Goal: Complete application form

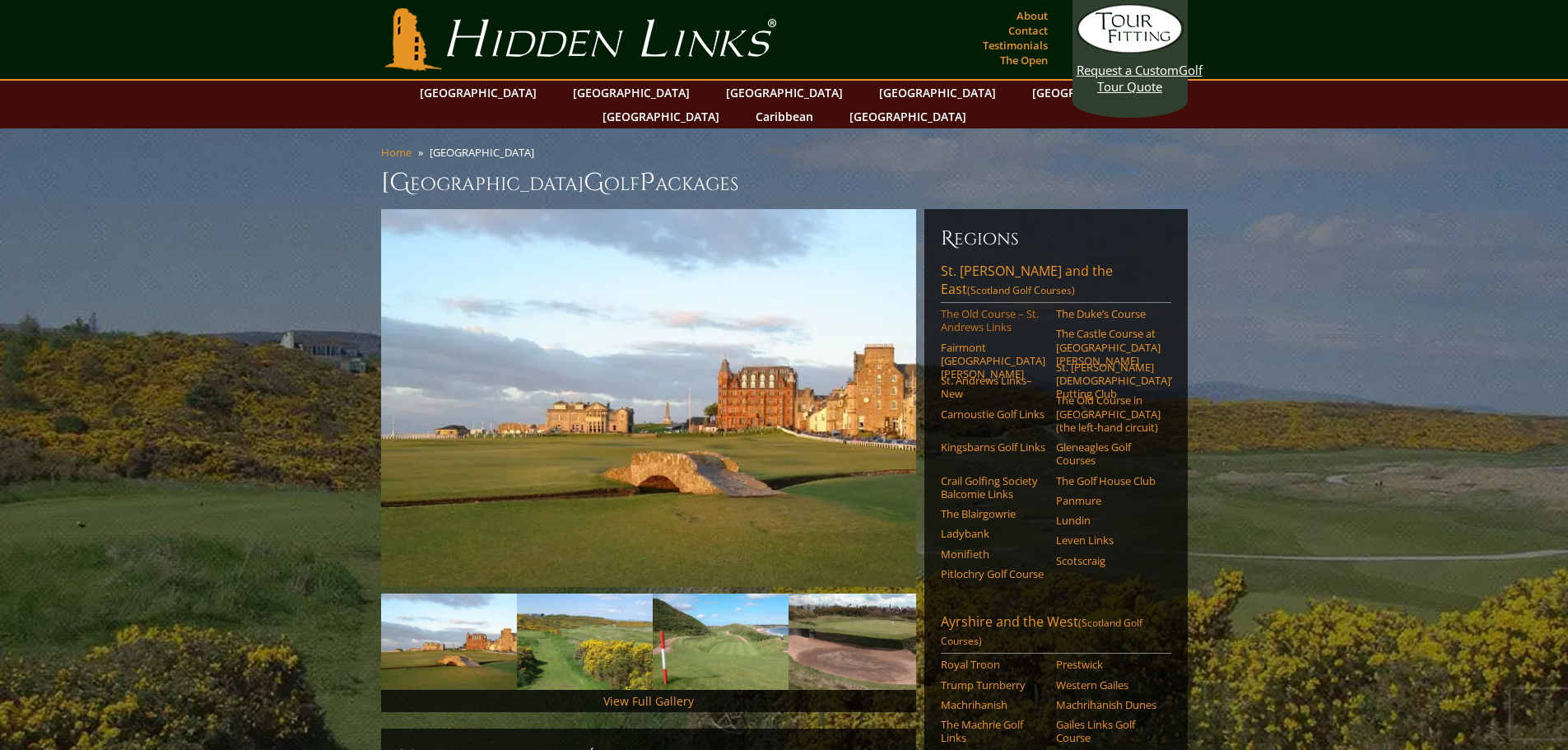
click at [995, 307] on link "The Old Course – St. Andrews Links" at bounding box center [993, 320] width 105 height 27
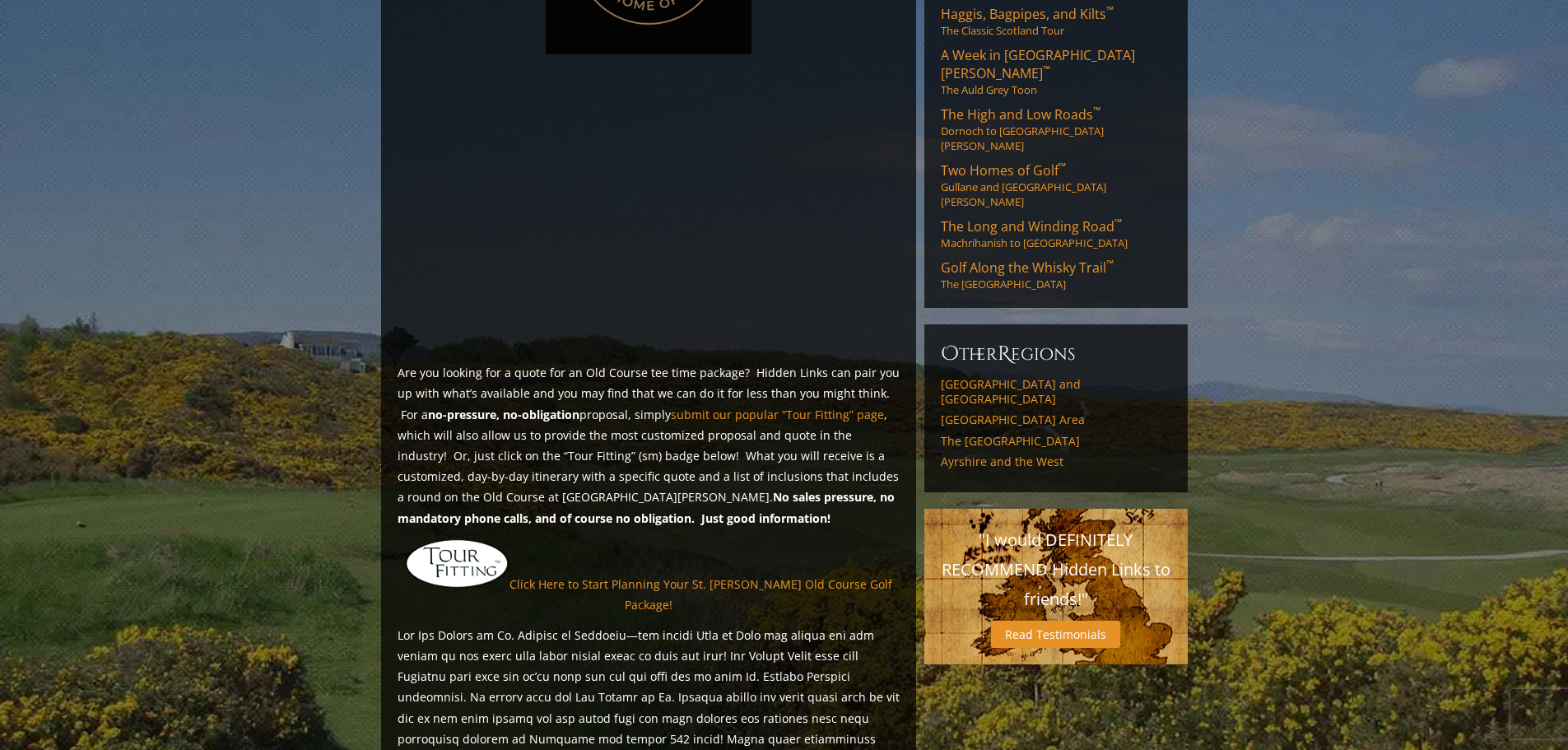
scroll to position [1102, 0]
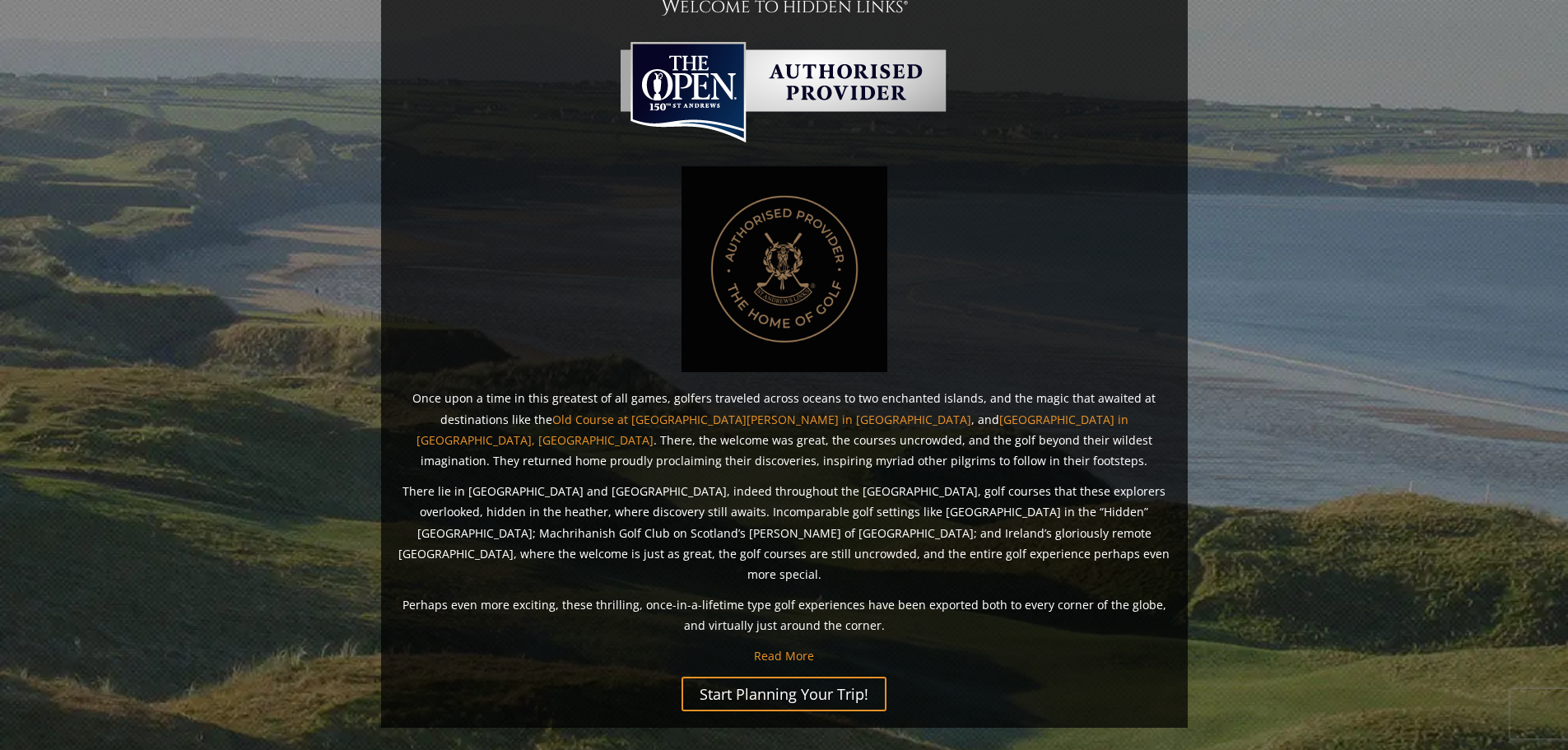
scroll to position [903, 0]
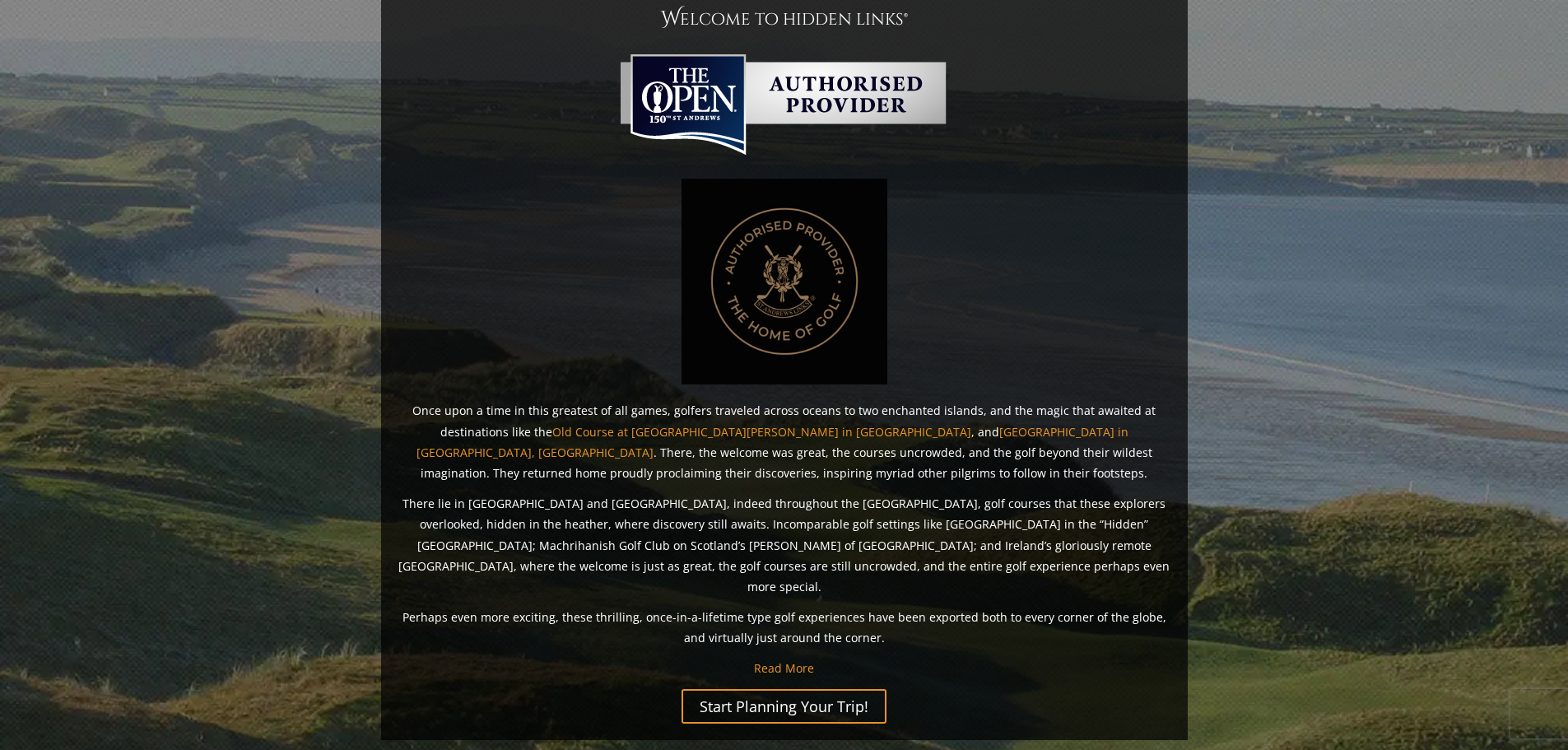
click at [1392, 407] on section "T ake a H idden L inks J ourney with S ir N ick F aldo F eatured C ourses The O…" at bounding box center [784, 148] width 1568 height 1250
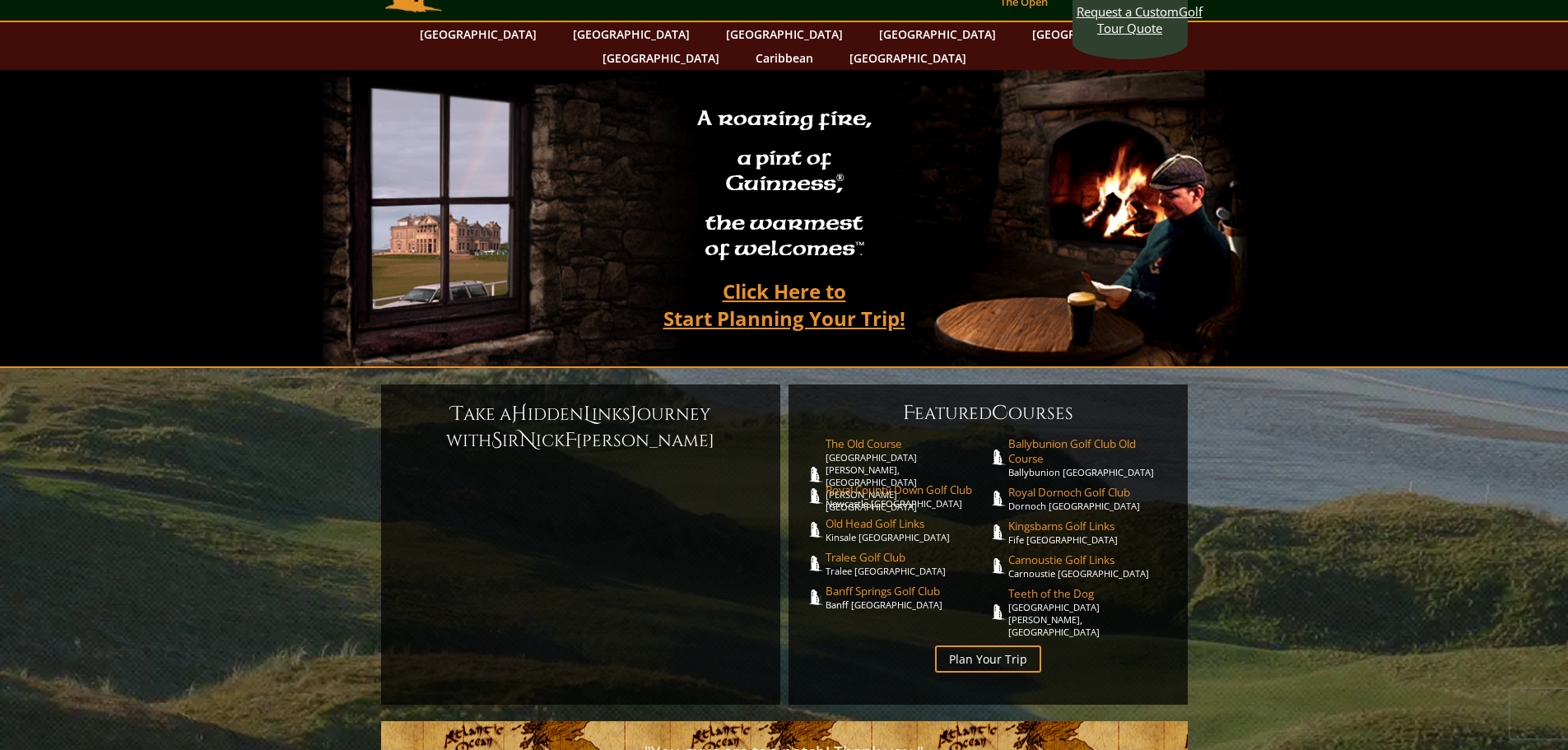
scroll to position [83, 0]
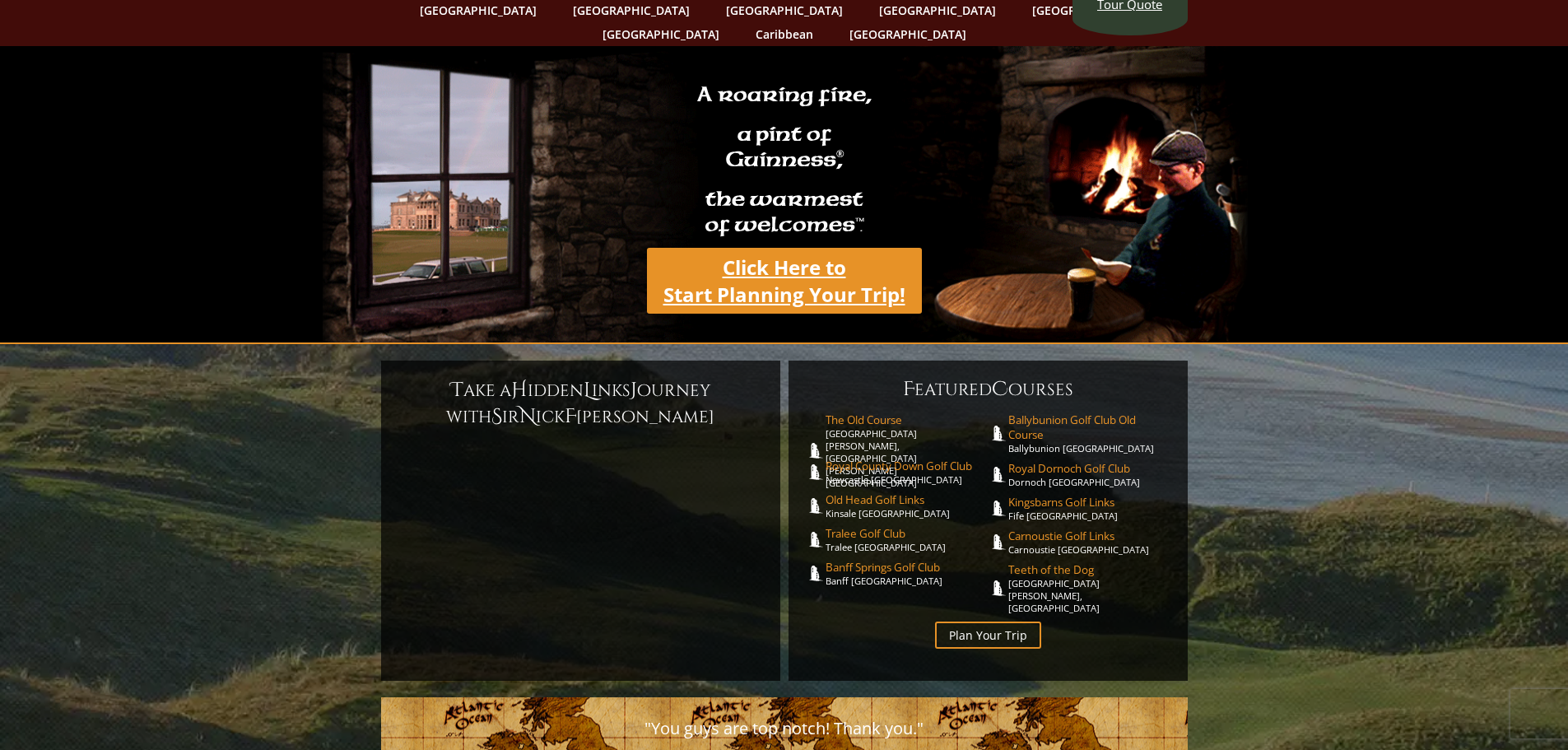
click at [800, 261] on link "Click Here to Start Planning Your Trip!" at bounding box center [784, 280] width 275 height 66
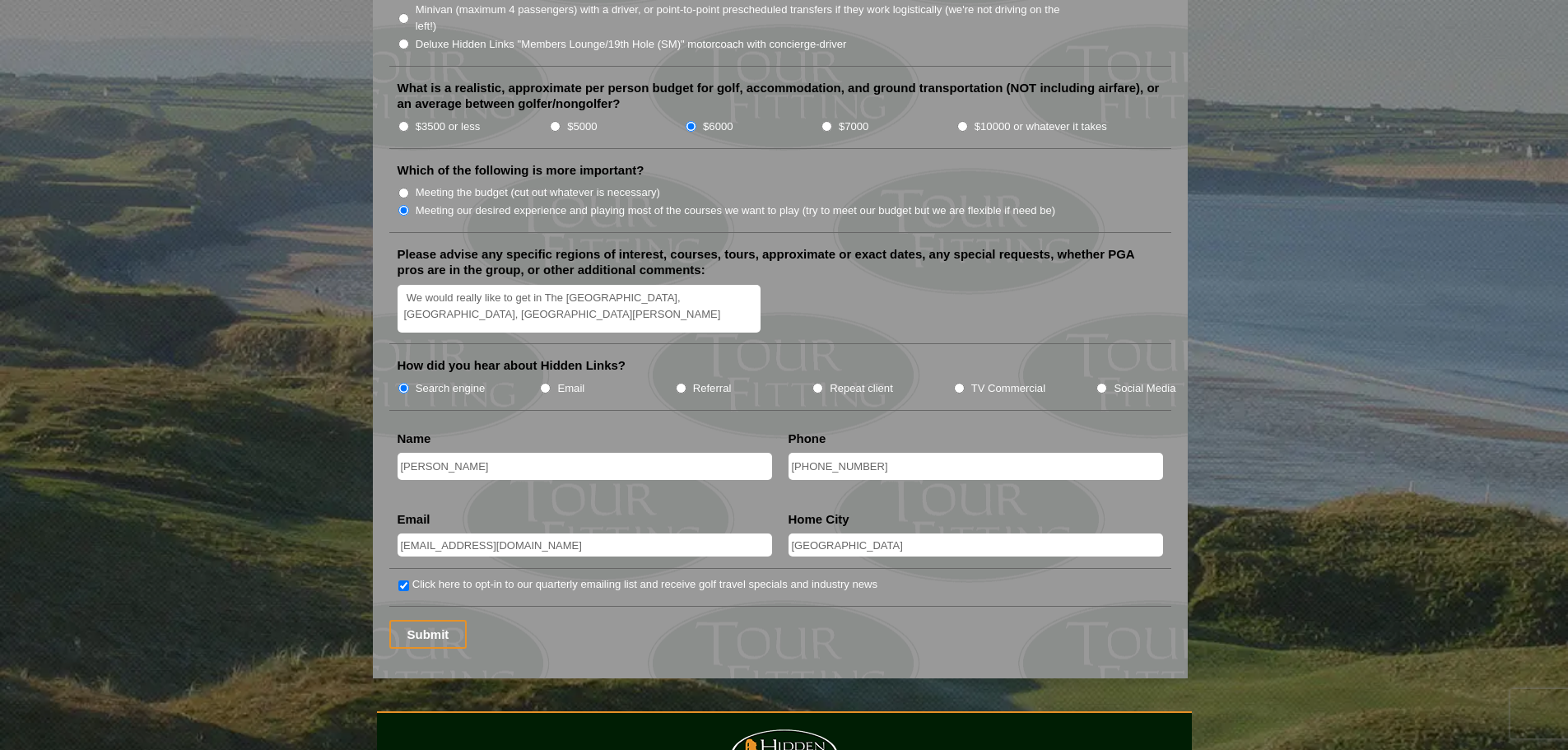
scroll to position [1893, 0]
click at [517, 451] on input "Pete Dang" at bounding box center [585, 464] width 375 height 27
click at [889, 451] on input "713-240-0980" at bounding box center [976, 464] width 375 height 27
click at [697, 532] on input "H22boi@yahoo.com" at bounding box center [585, 543] width 375 height 23
click at [869, 532] on input "Houston" at bounding box center [976, 543] width 375 height 23
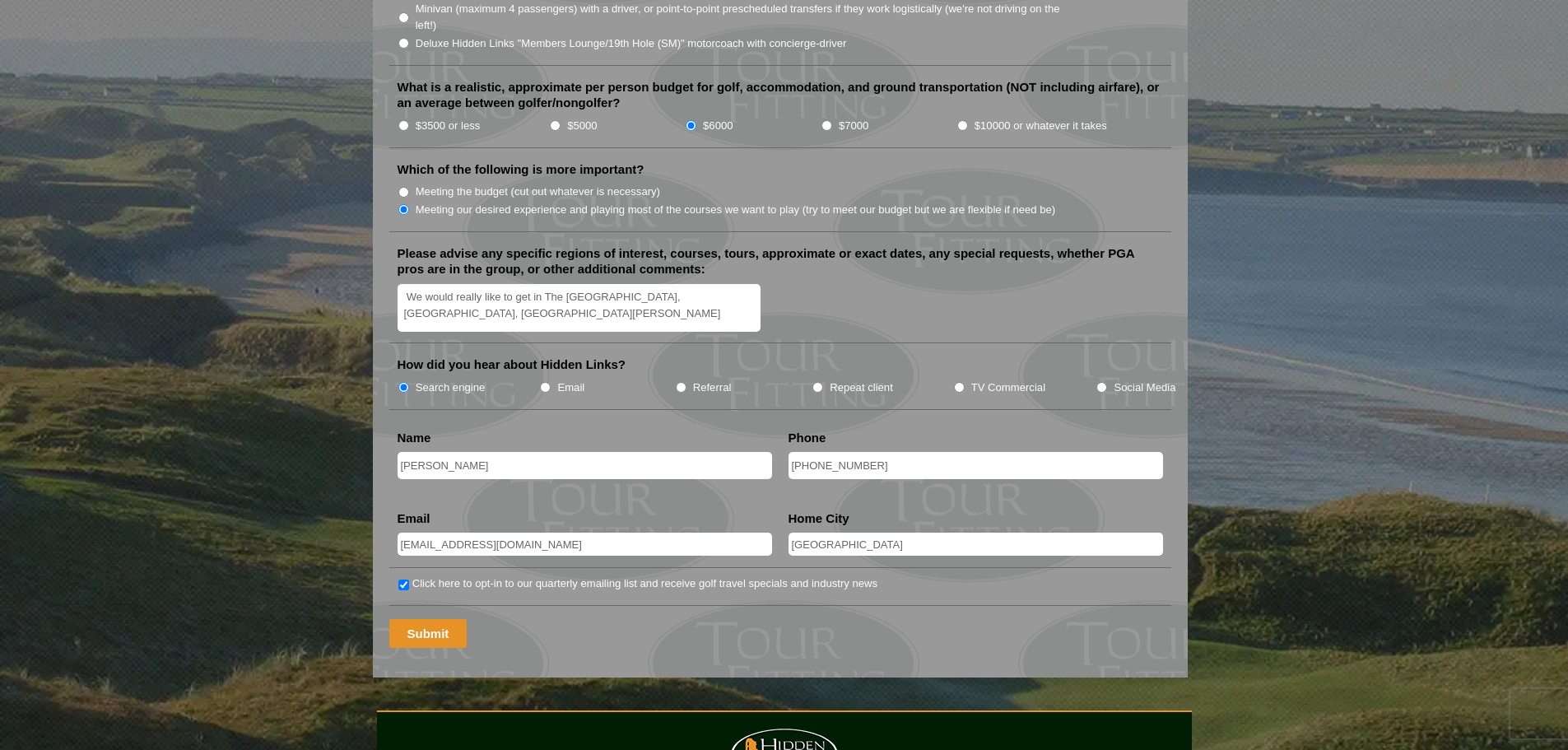
click at [414, 619] on input "Submit" at bounding box center [428, 633] width 78 height 29
